Goal: Complete application form

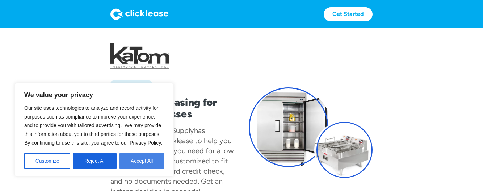
drag, startPoint x: 144, startPoint y: 160, endPoint x: 184, endPoint y: 150, distance: 40.8
click at [146, 160] on button "Accept All" at bounding box center [142, 161] width 45 height 16
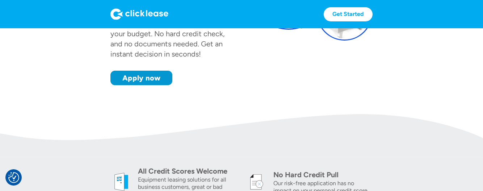
scroll to position [135, 0]
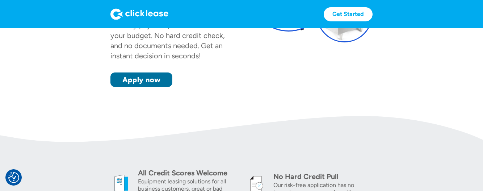
click at [156, 81] on link "Apply now" at bounding box center [141, 79] width 62 height 14
